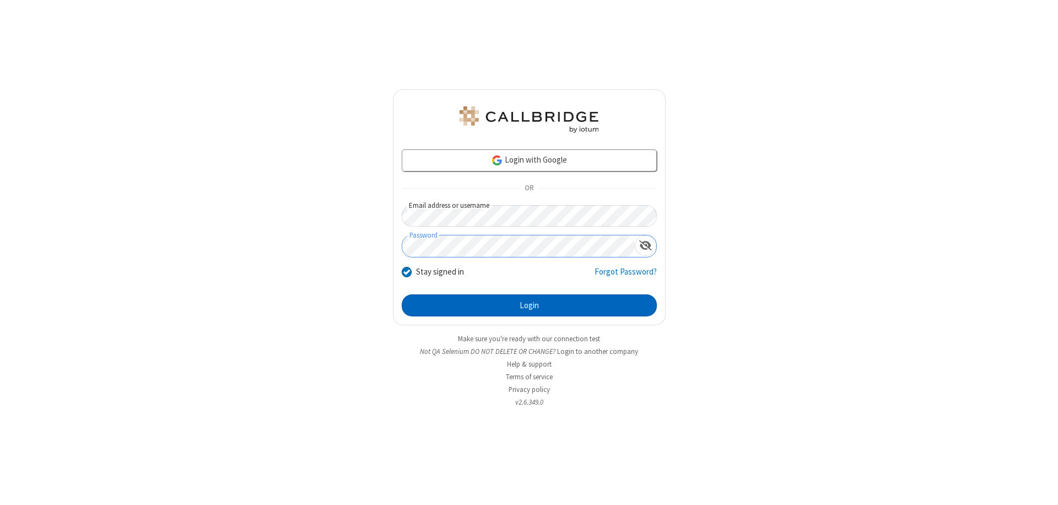
click at [529, 305] on button "Login" at bounding box center [529, 305] width 255 height 22
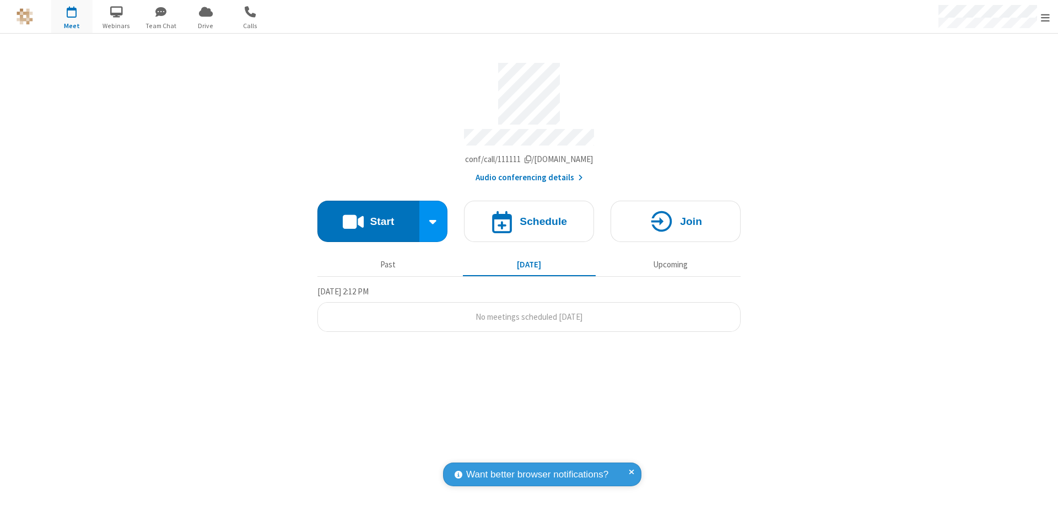
click at [1046, 17] on span "Open menu" at bounding box center [1045, 17] width 9 height 11
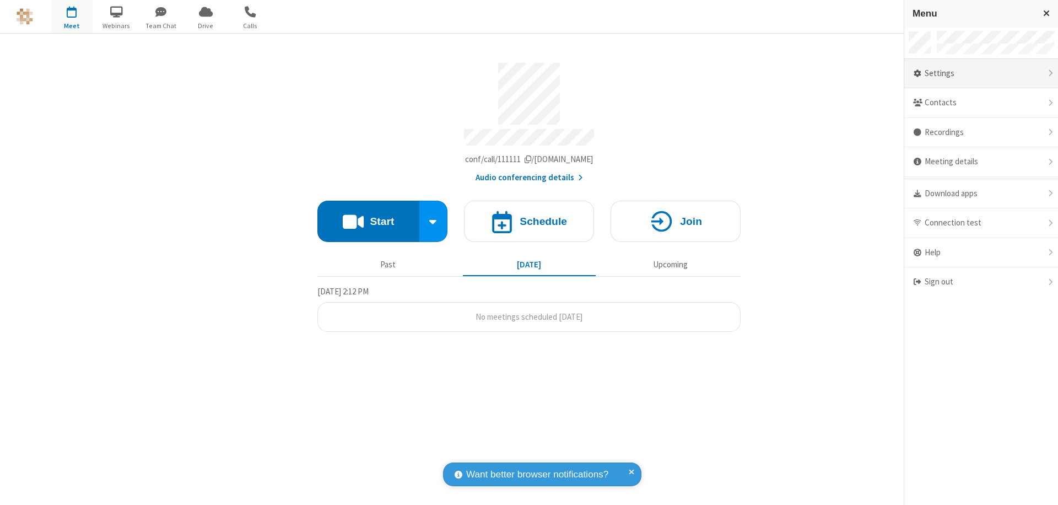
click at [981, 73] on div "Settings" at bounding box center [982, 74] width 154 height 30
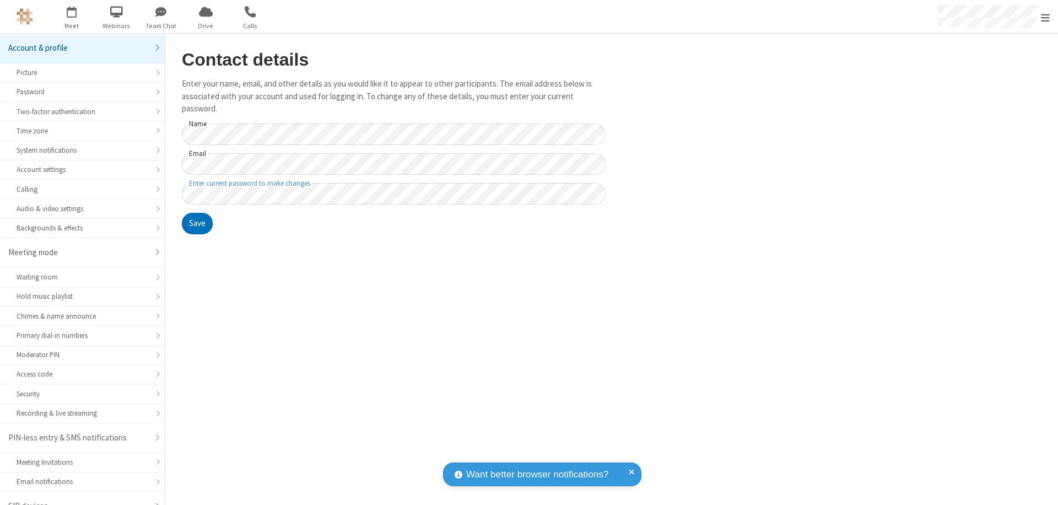
scroll to position [15, 0]
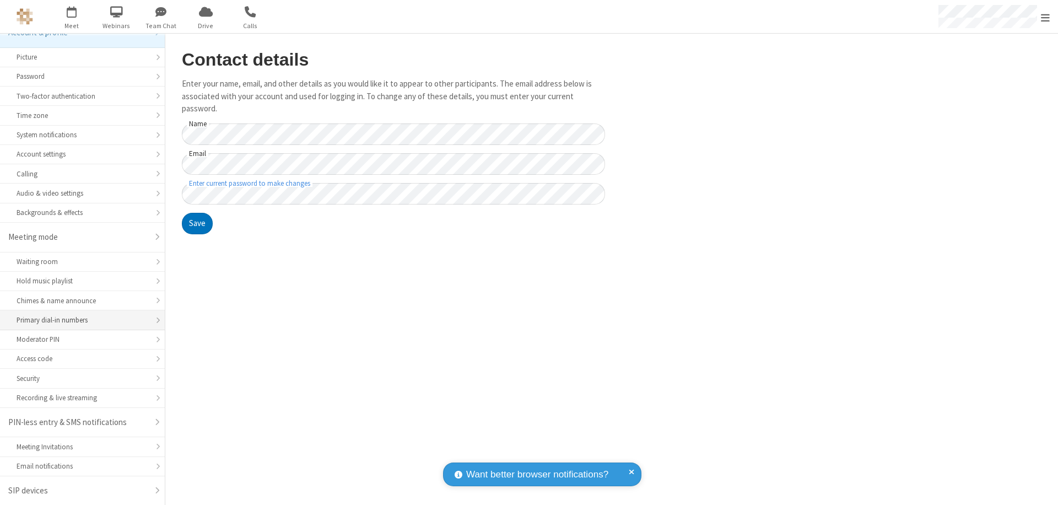
click at [78, 320] on div "Primary dial-in numbers" at bounding box center [83, 320] width 132 height 10
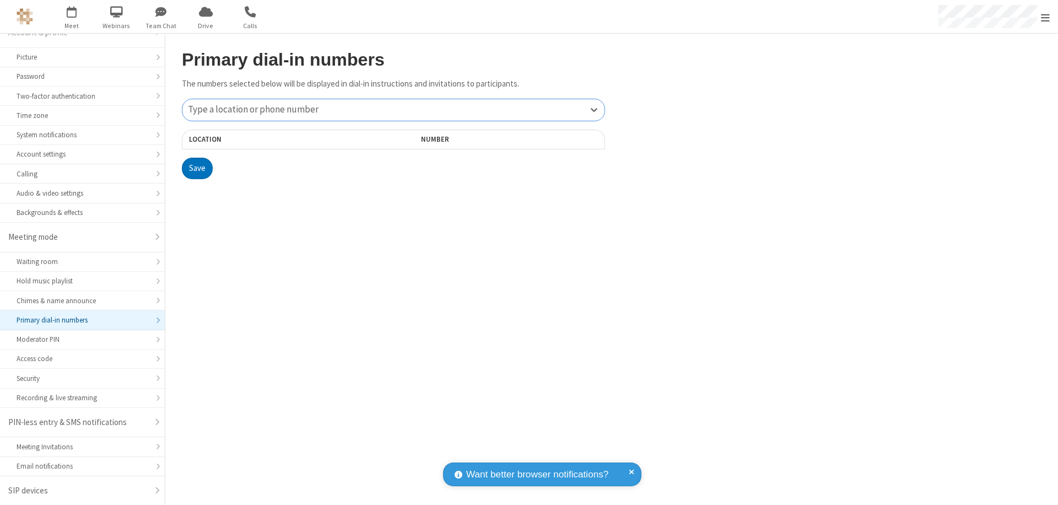
click at [394, 110] on div "Type a location or phone number" at bounding box center [393, 109] width 422 height 21
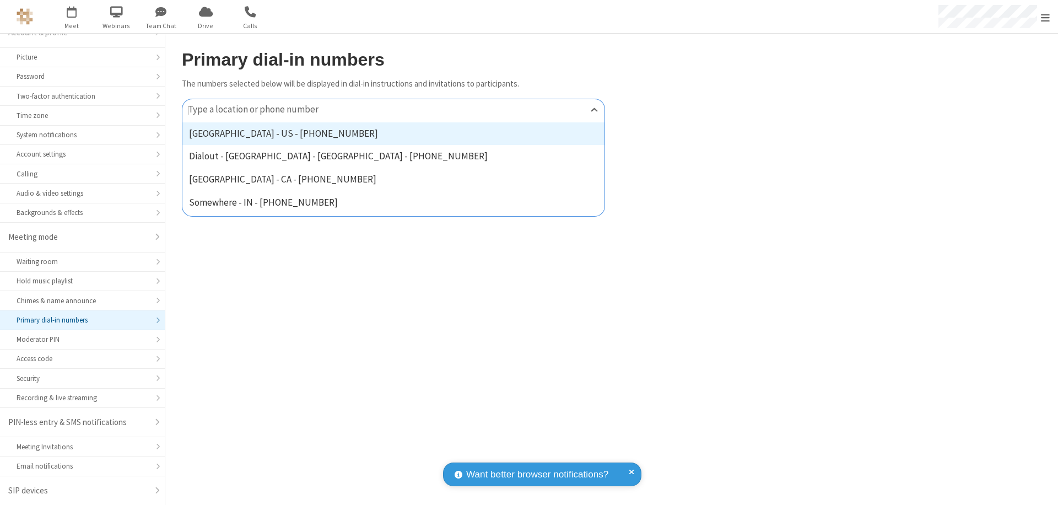
type input "[PHONE_NUMBER]"
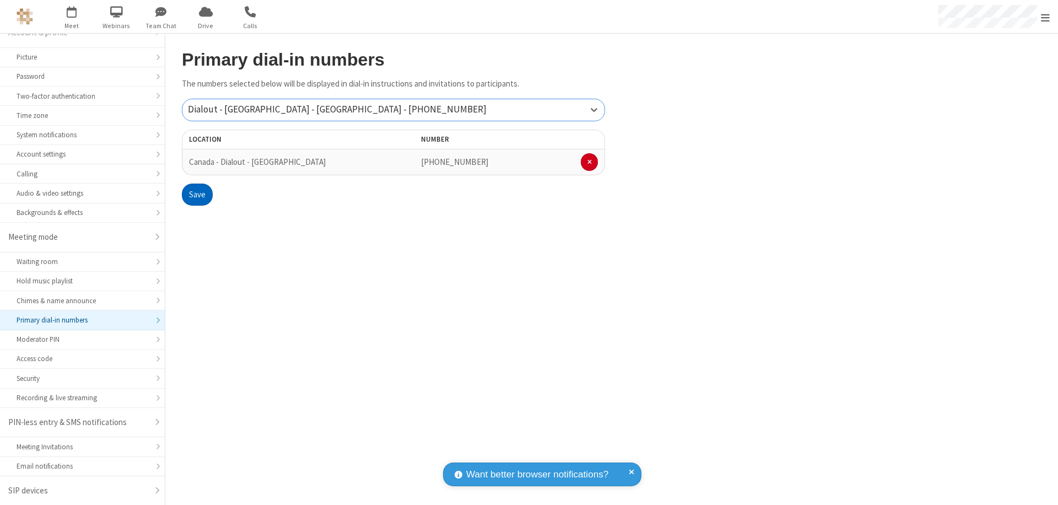
click at [197, 195] on button "Save" at bounding box center [197, 195] width 31 height 22
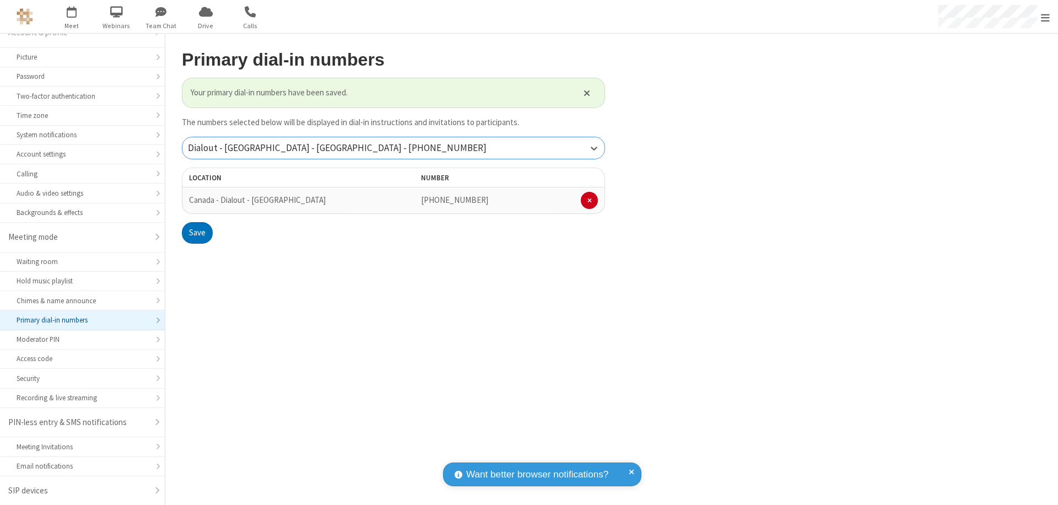
click at [394, 148] on div "Dialout - [GEOGRAPHIC_DATA] - [GEOGRAPHIC_DATA] - [PHONE_NUMBER]" at bounding box center [393, 147] width 422 height 21
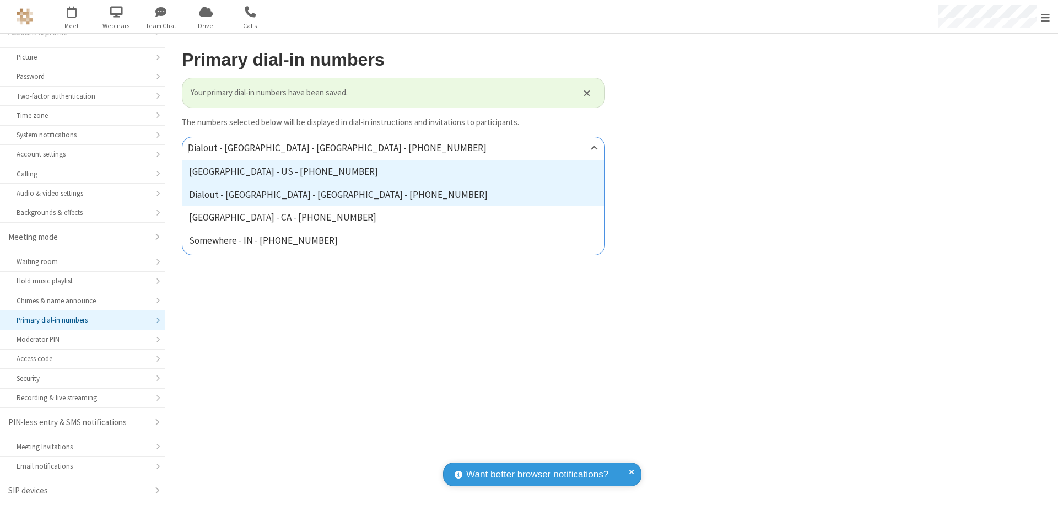
type input "[PHONE_NUMBER]"
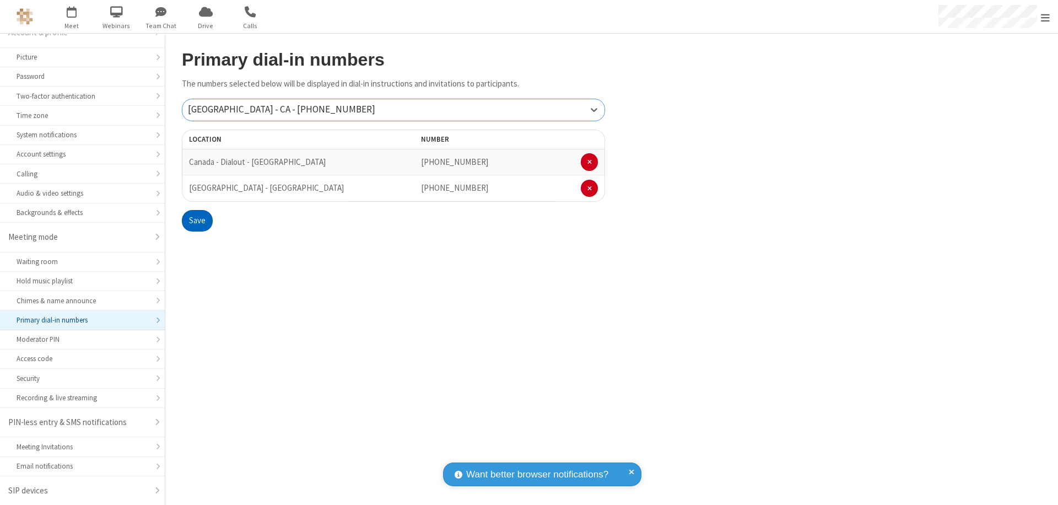
click at [197, 221] on button "Save" at bounding box center [197, 221] width 31 height 22
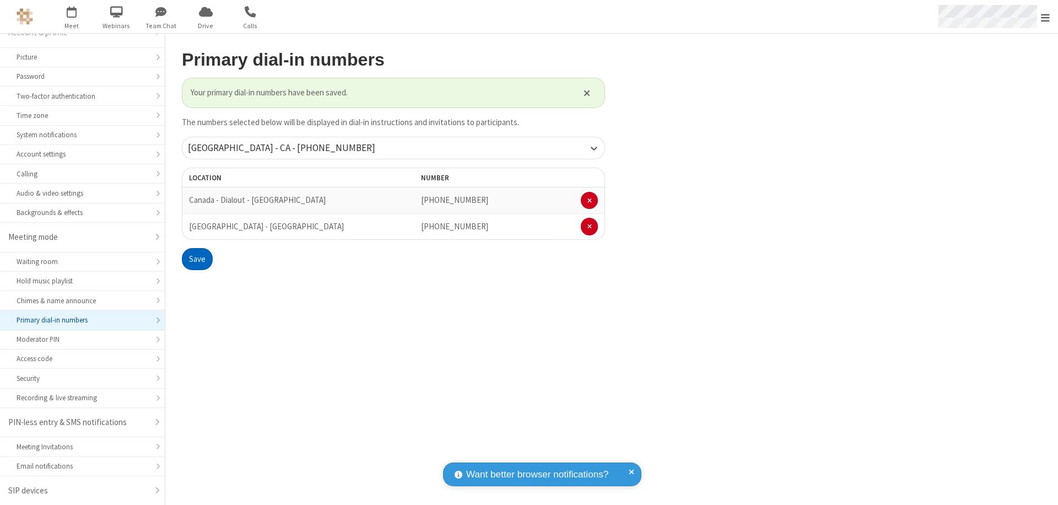
click at [1046, 17] on span "Open menu" at bounding box center [1045, 17] width 9 height 11
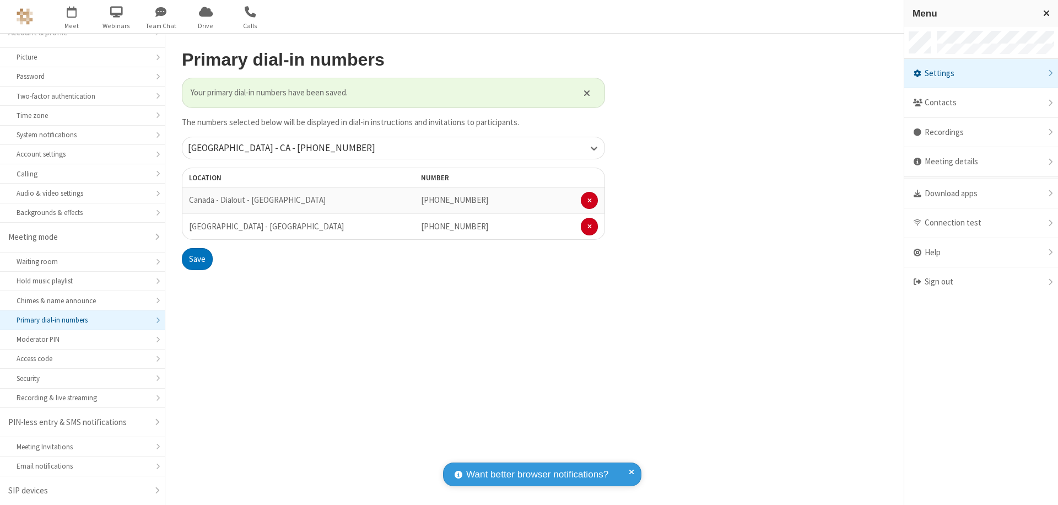
click at [981, 73] on div "Settings" at bounding box center [982, 74] width 154 height 30
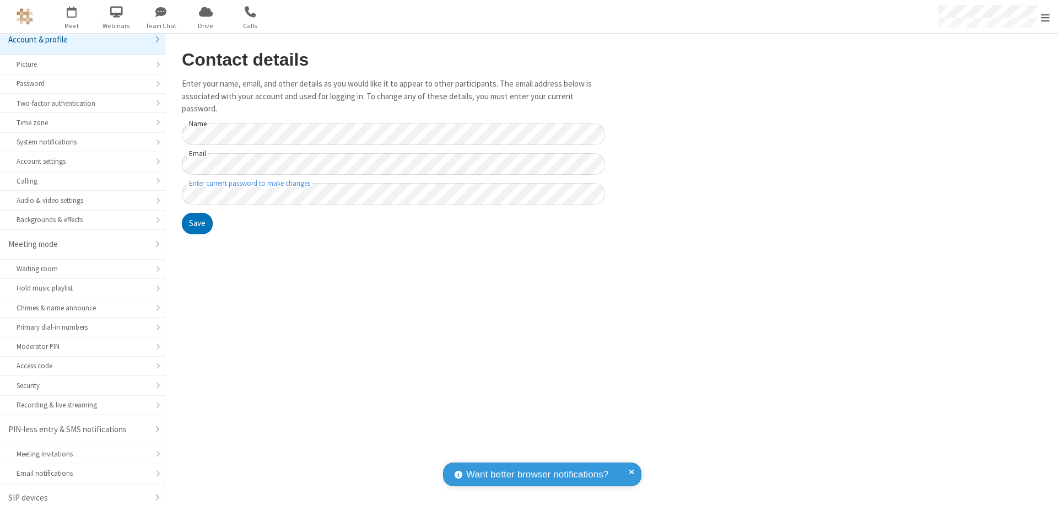
scroll to position [15, 0]
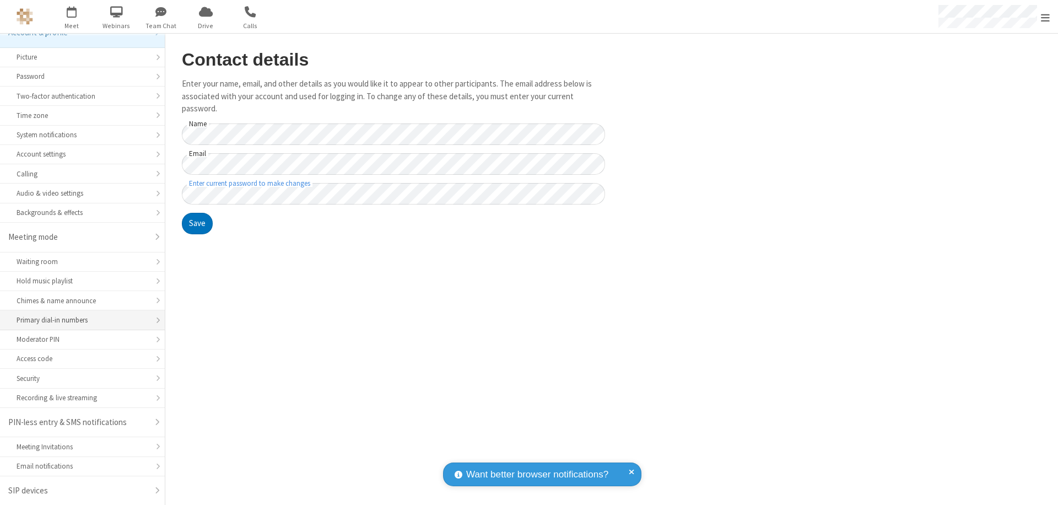
click at [78, 320] on div "Primary dial-in numbers" at bounding box center [83, 320] width 132 height 10
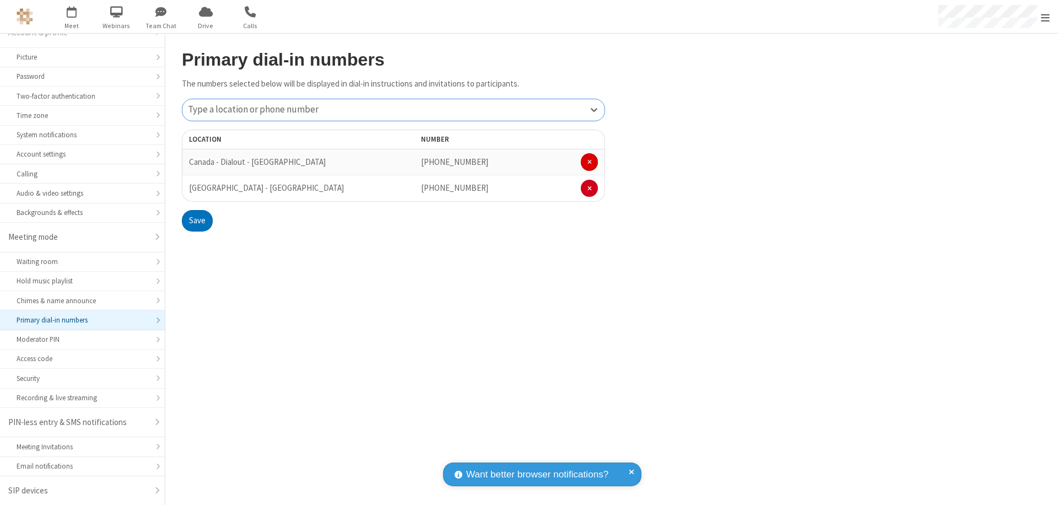
click at [589, 162] on span at bounding box center [590, 162] width 4 height 7
click at [197, 195] on button "Save" at bounding box center [197, 195] width 31 height 22
